Goal: Task Accomplishment & Management: Manage account settings

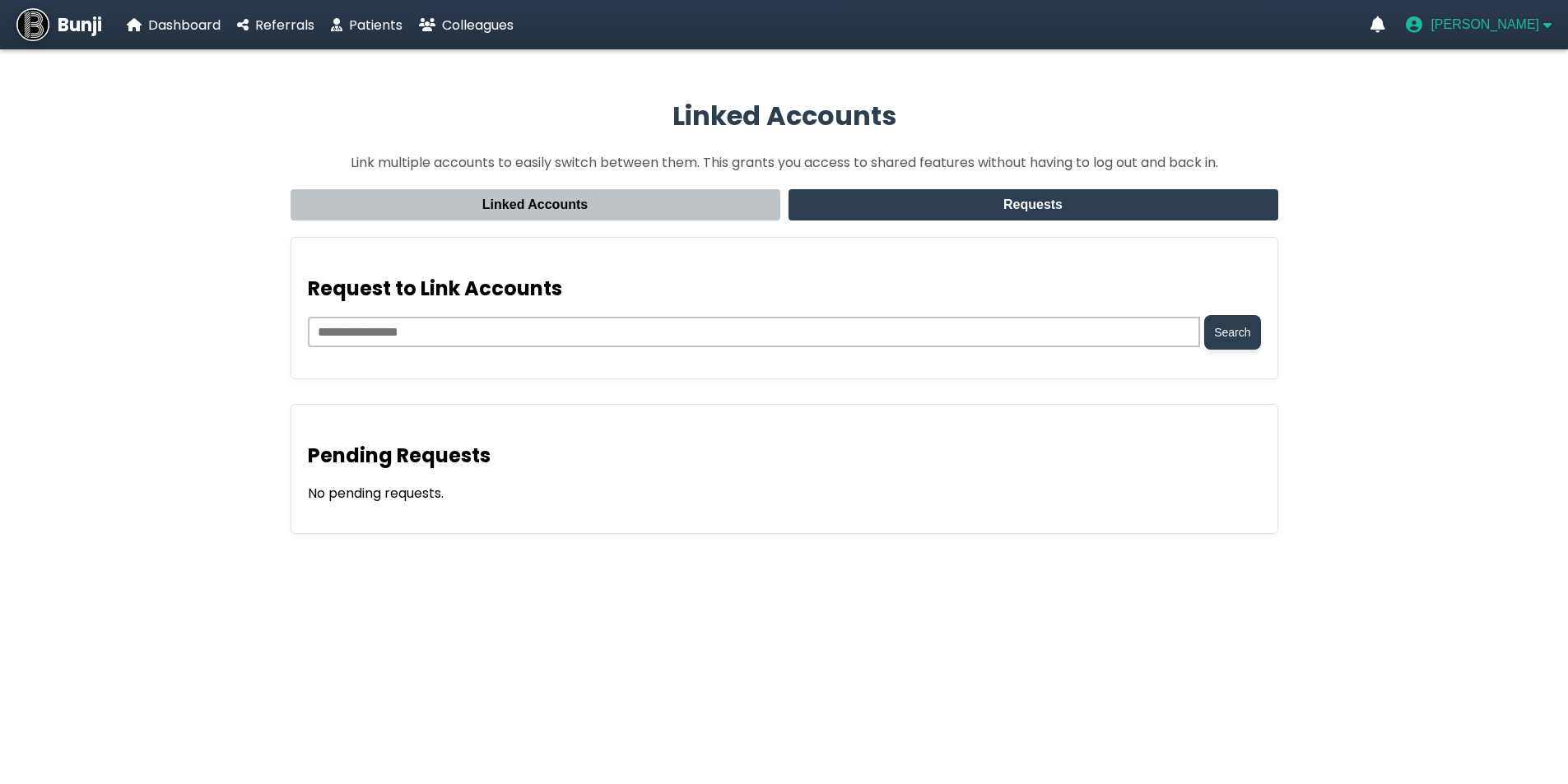
click at [1511, 25] on span "[PERSON_NAME]" at bounding box center [1484, 25] width 108 height 15
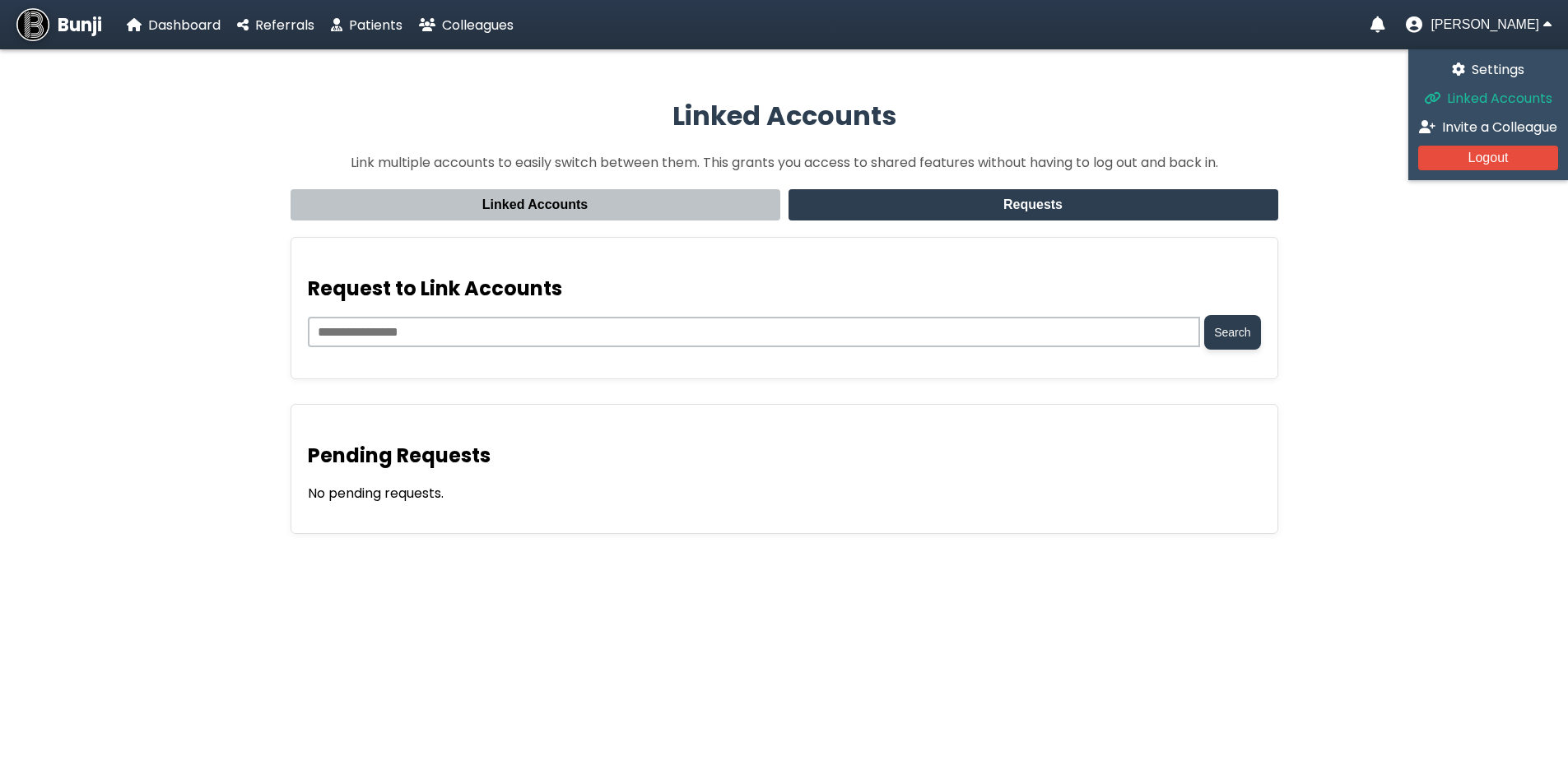
click at [1489, 96] on span "Linked Accounts" at bounding box center [1500, 99] width 106 height 19
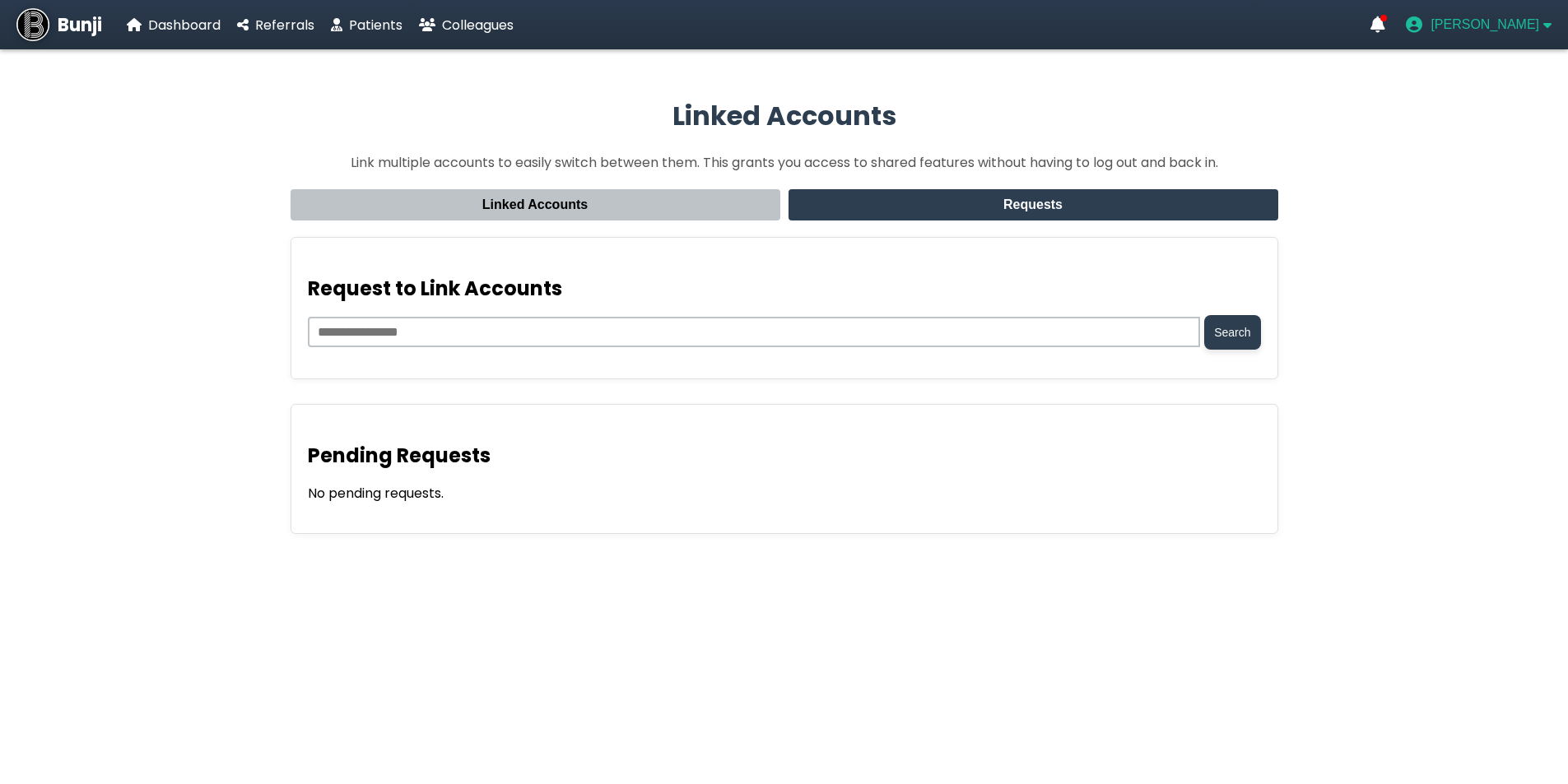
click at [1536, 26] on span "[PERSON_NAME]" at bounding box center [1484, 25] width 108 height 15
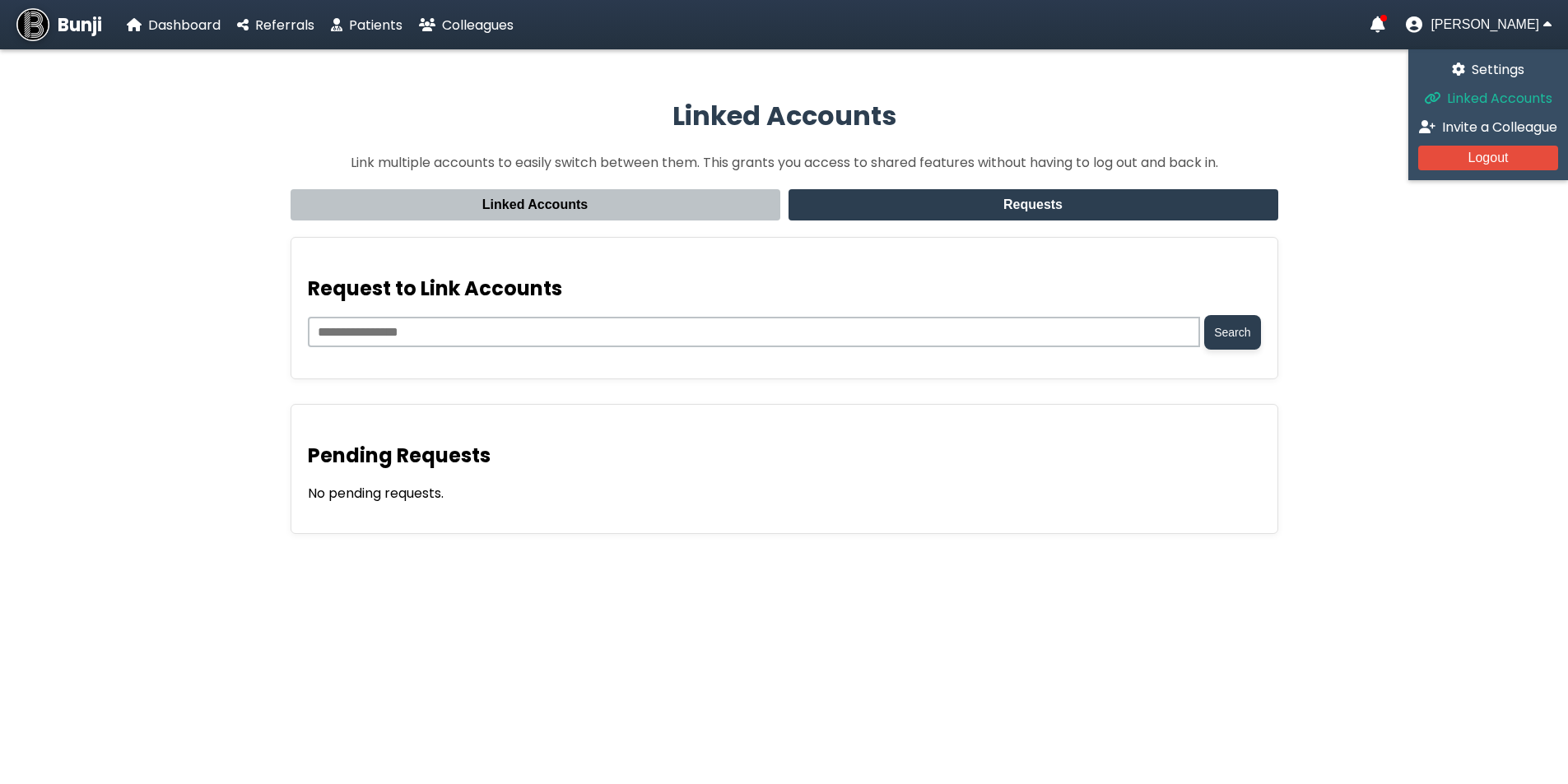
click at [1501, 99] on span "Linked Accounts" at bounding box center [1500, 99] width 106 height 19
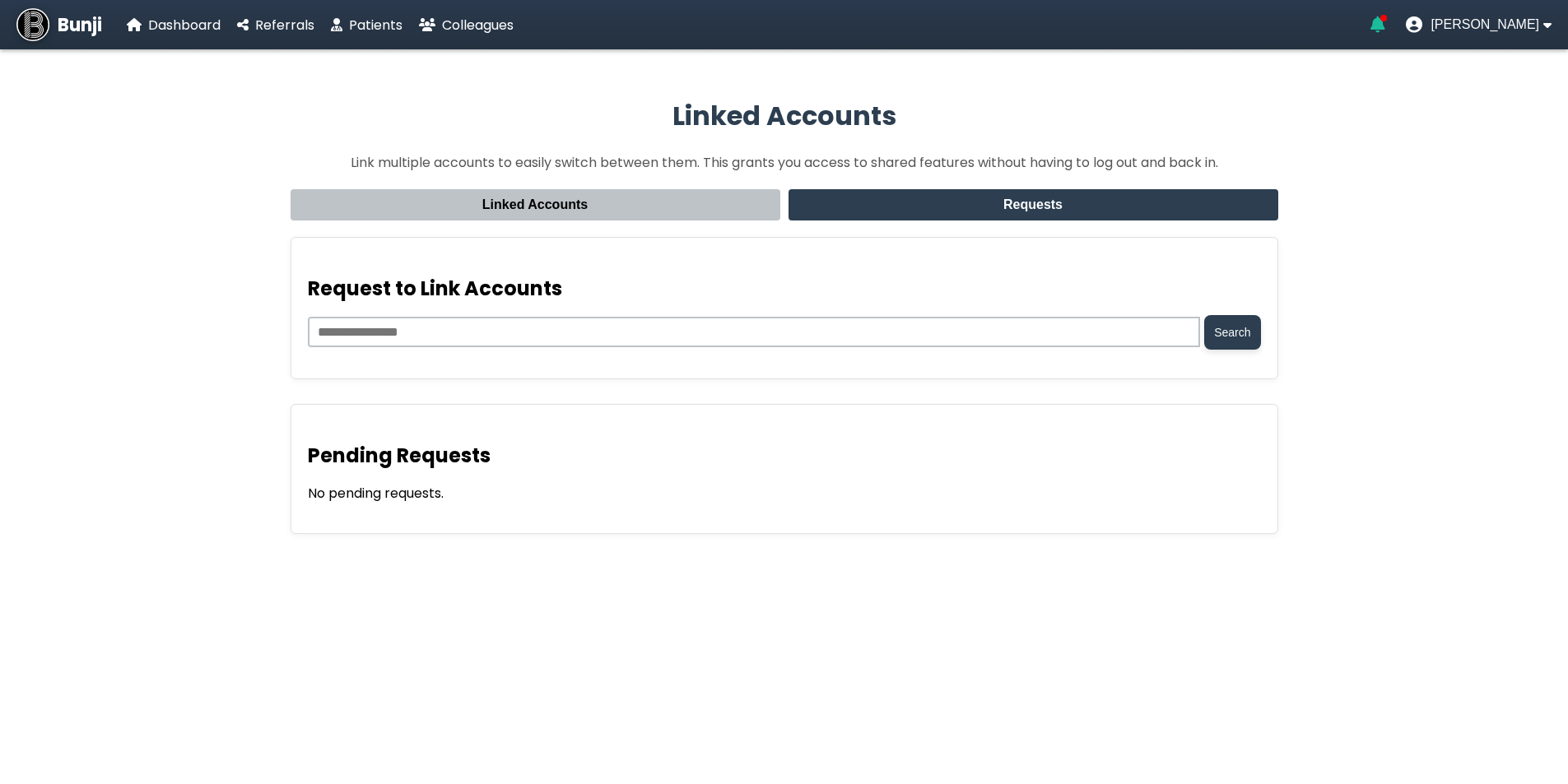
click at [1386, 18] on icon "Notifications" at bounding box center [1378, 25] width 15 height 17
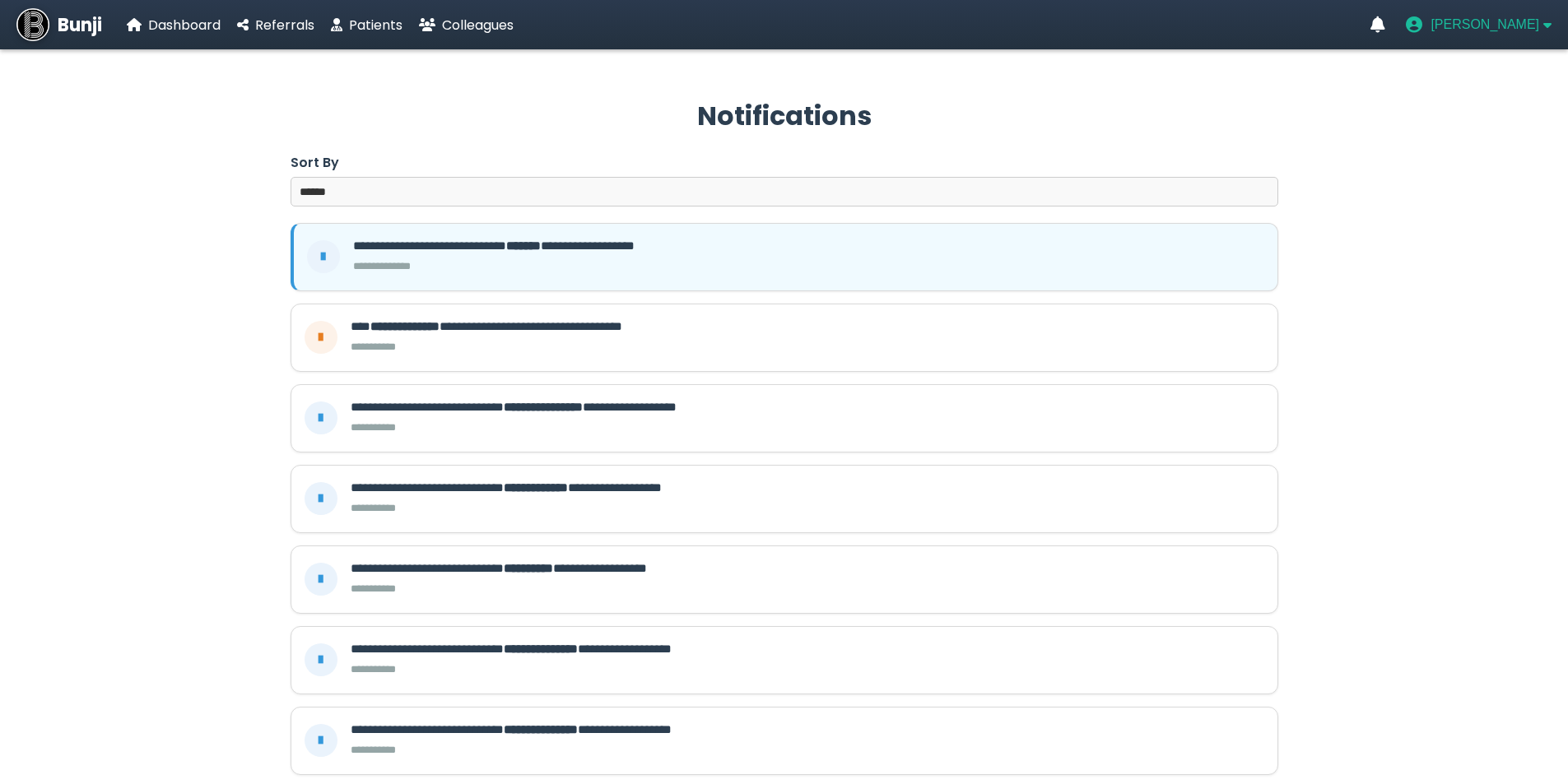
click at [1541, 26] on button "[PERSON_NAME]" at bounding box center [1478, 25] width 145 height 17
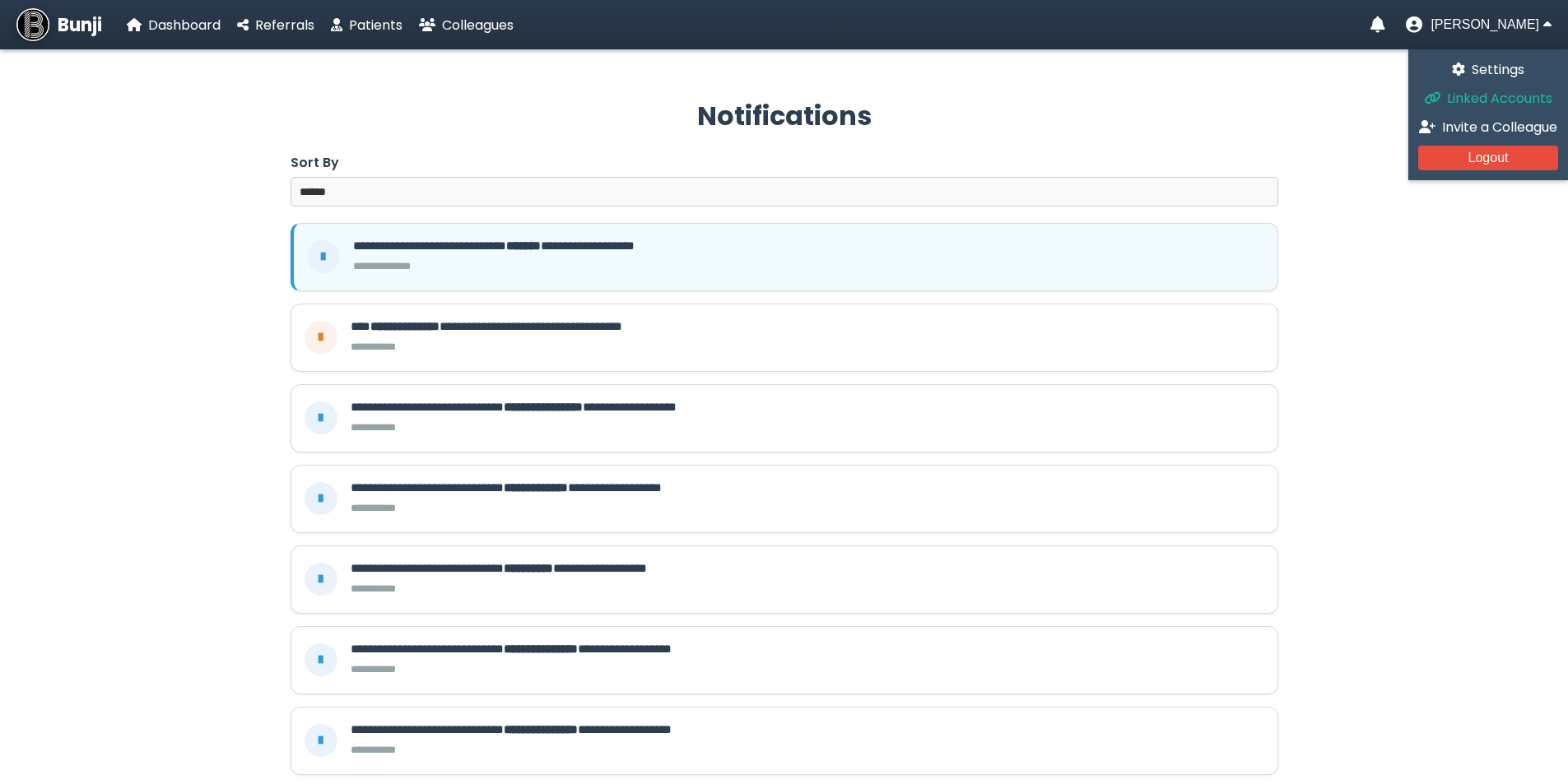
click at [1510, 95] on span "Linked Accounts" at bounding box center [1500, 99] width 106 height 19
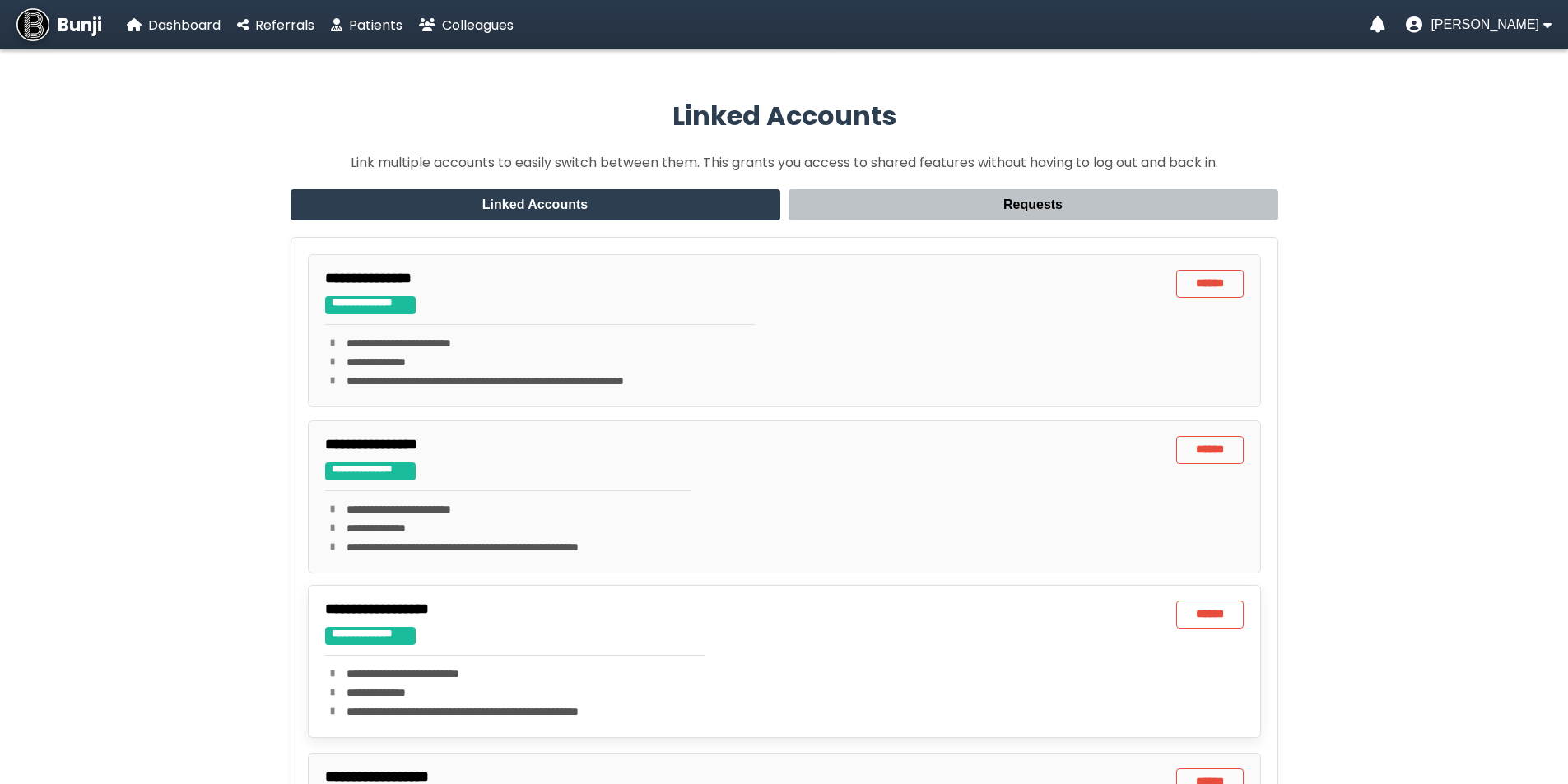
click at [526, 655] on div at bounding box center [514, 655] width 379 height 1
